Goal: Task Accomplishment & Management: Manage account settings

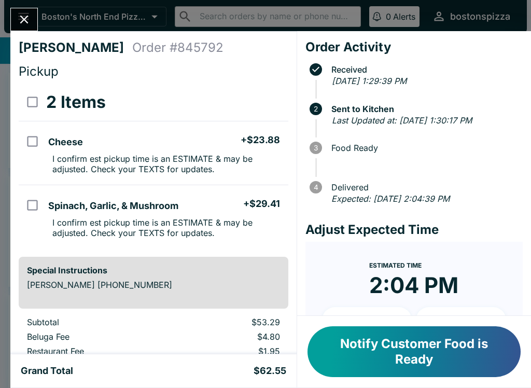
click at [458, 360] on button "Notify Customer Food is Ready" at bounding box center [414, 351] width 213 height 51
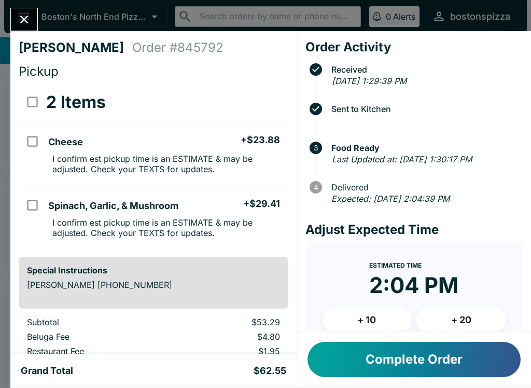
click at [468, 362] on button "Complete Order" at bounding box center [414, 359] width 213 height 35
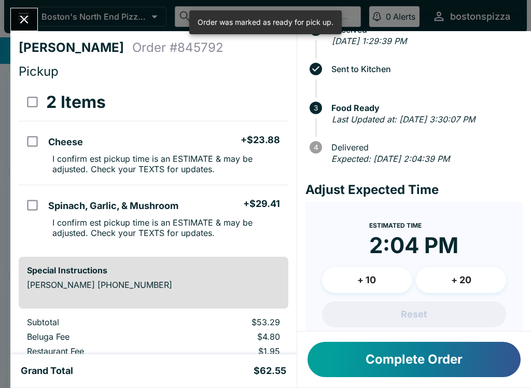
scroll to position [44, 0]
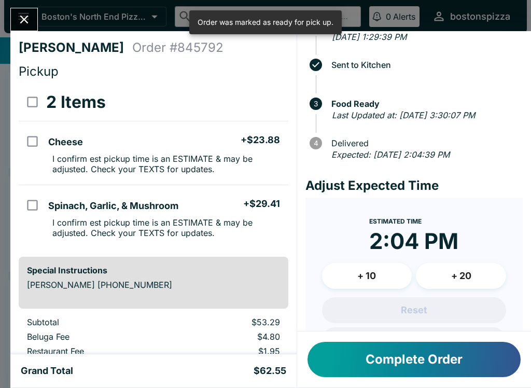
click at [440, 351] on button "Complete Order" at bounding box center [414, 359] width 213 height 35
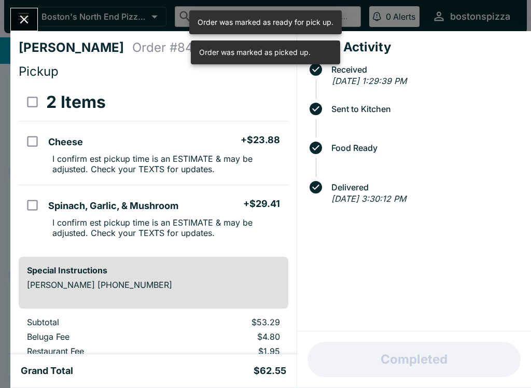
click at [30, 13] on icon "Close" at bounding box center [24, 19] width 14 height 14
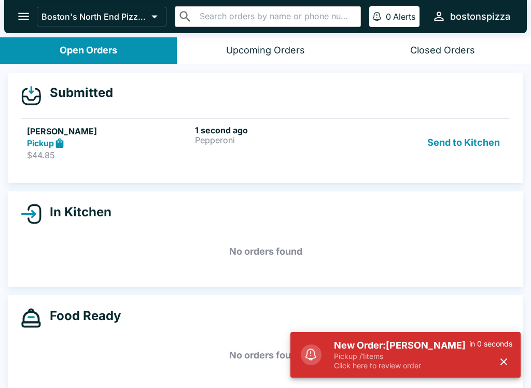
click at [423, 332] on div "New Order: [PERSON_NAME] Pickup / 1 items Click here to review order in 0 secon…" at bounding box center [406, 355] width 230 height 46
click at [376, 341] on h5 "New Order: [PERSON_NAME]" at bounding box center [401, 345] width 135 height 12
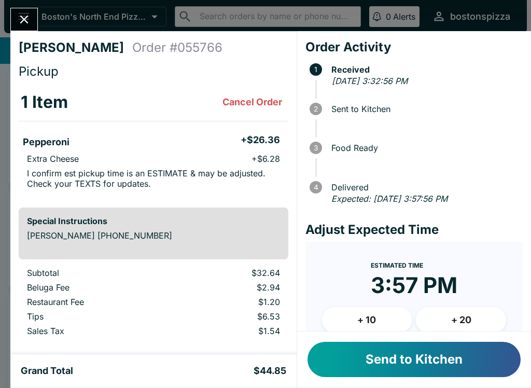
click at [438, 366] on button "Send to Kitchen" at bounding box center [414, 359] width 213 height 35
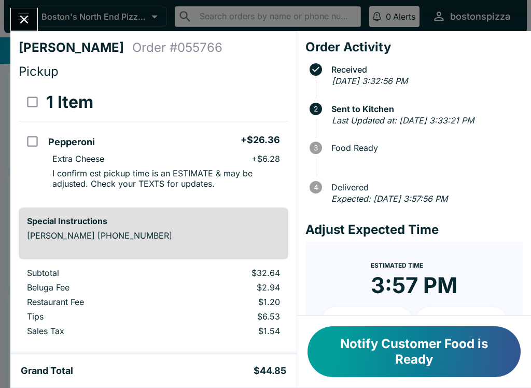
click at [20, 13] on icon "Close" at bounding box center [24, 19] width 14 height 14
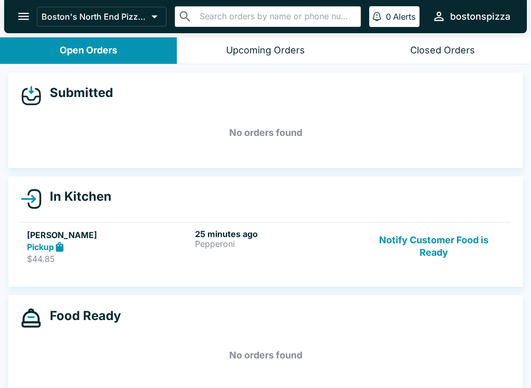
click at [108, 237] on h5 "[PERSON_NAME]" at bounding box center [109, 235] width 164 height 12
